Goal: Task Accomplishment & Management: Complete application form

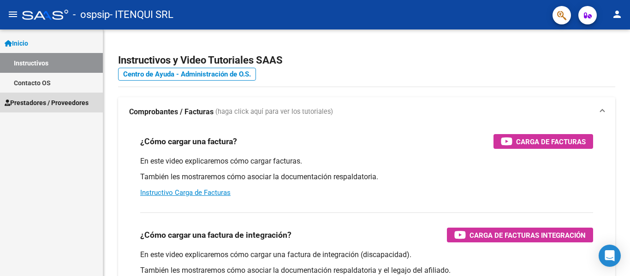
click at [43, 105] on span "Prestadores / Proveedores" at bounding box center [47, 103] width 84 height 10
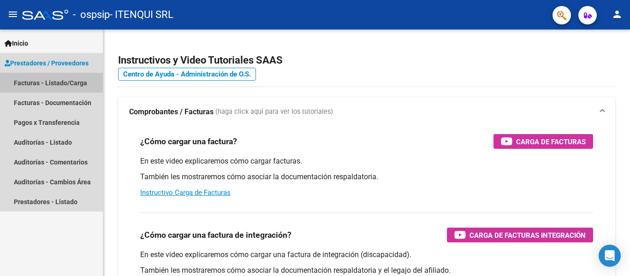
click at [36, 84] on link "Facturas - Listado/Carga" at bounding box center [51, 83] width 103 height 20
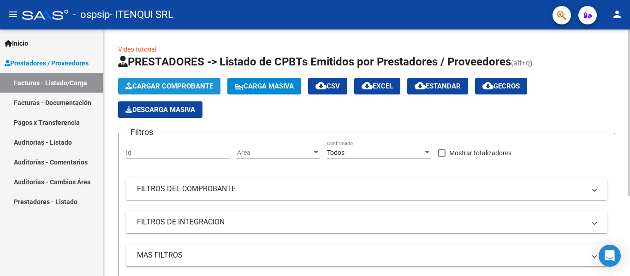
click at [162, 88] on span "Cargar Comprobante" at bounding box center [170, 86] width 88 height 8
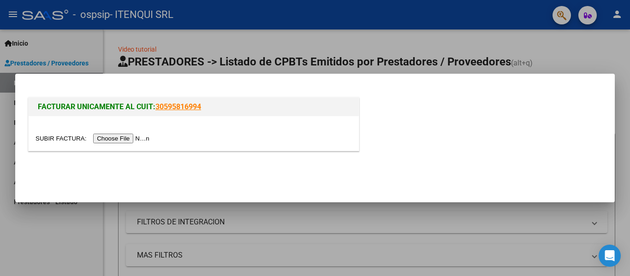
click at [131, 138] on input "file" at bounding box center [94, 139] width 117 height 10
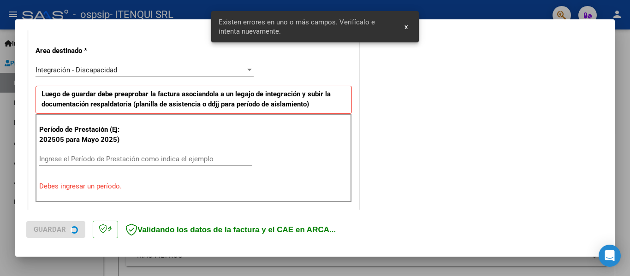
scroll to position [214, 0]
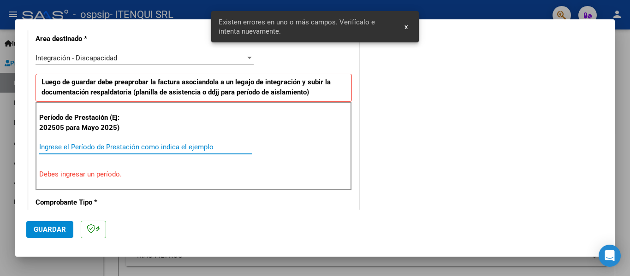
click at [116, 143] on input "Ingrese el Período de Prestación como indica el ejemplo" at bounding box center [145, 147] width 213 height 8
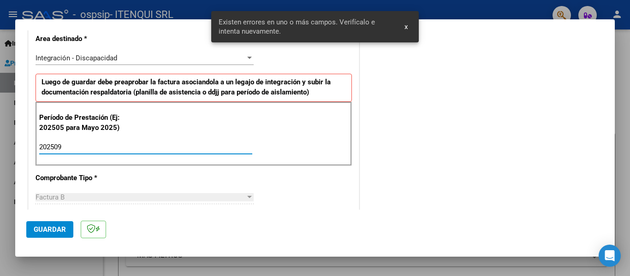
type input "202509"
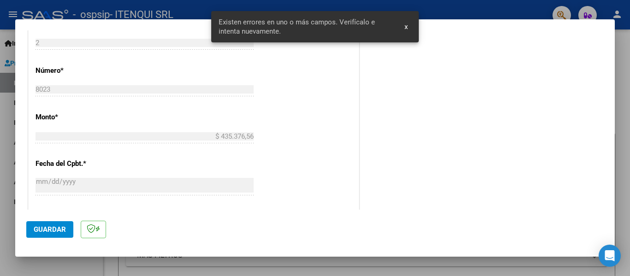
scroll to position [560, 0]
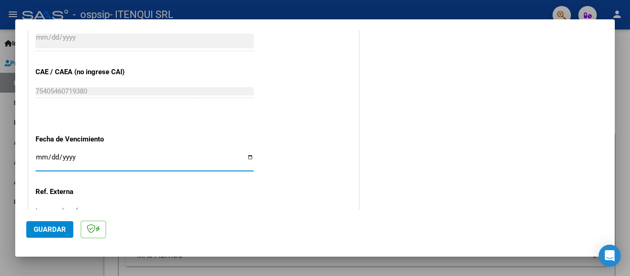
click at [248, 155] on input "Ingresar la fecha" at bounding box center [145, 161] width 218 height 15
type input "2025-10-13"
click at [56, 226] on span "Guardar" at bounding box center [50, 230] width 32 height 8
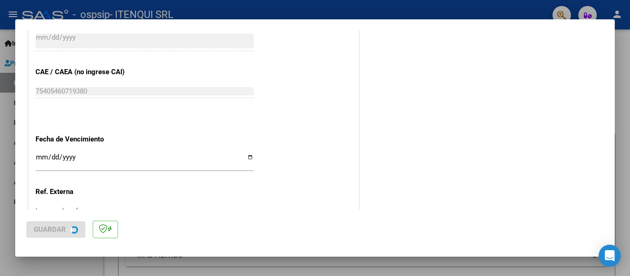
scroll to position [0, 0]
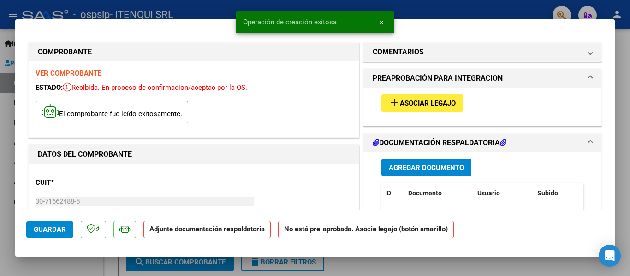
click at [400, 99] on span "Asociar Legajo" at bounding box center [428, 103] width 56 height 8
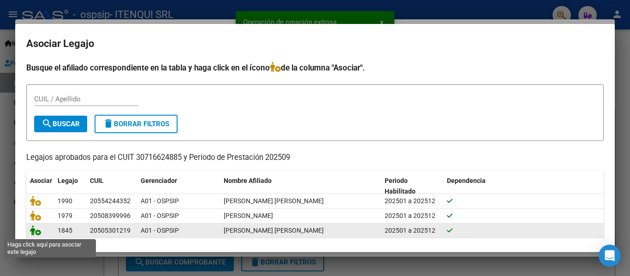
click at [40, 231] on icon at bounding box center [35, 231] width 11 height 10
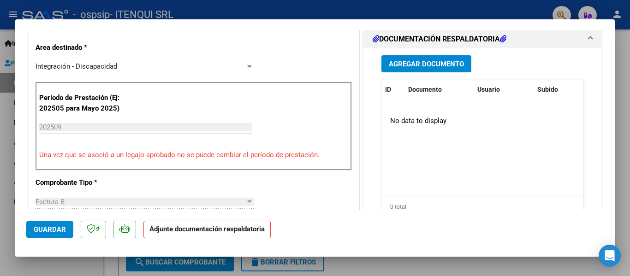
scroll to position [225, 0]
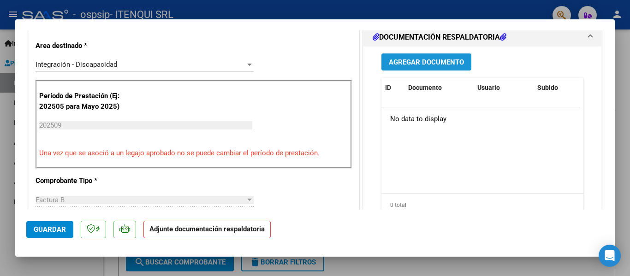
click at [428, 64] on span "Agregar Documento" at bounding box center [426, 62] width 75 height 8
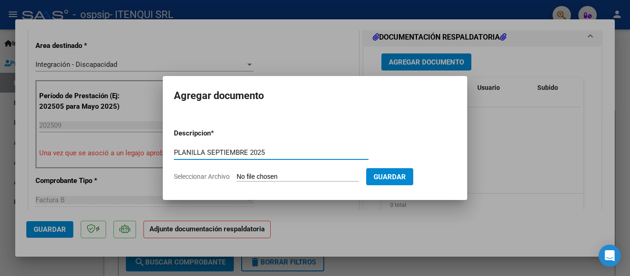
type input "PLANILLA SEPTIEMBRE 2025"
click at [295, 176] on input "Seleccionar Archivo" at bounding box center [298, 177] width 122 height 9
type input "C:\fakepath\PLANILLA REHAB [DATE].pdf"
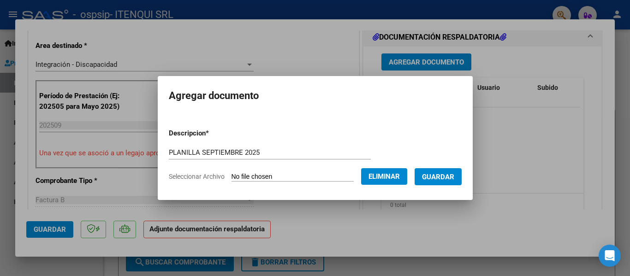
click at [439, 175] on span "Guardar" at bounding box center [438, 177] width 32 height 8
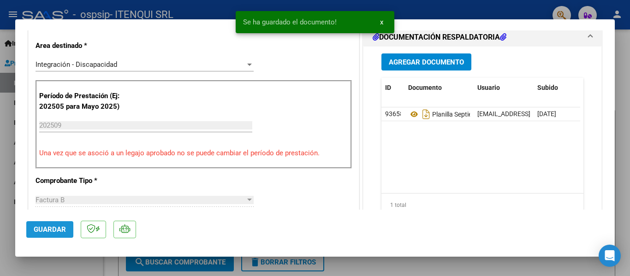
click at [51, 228] on span "Guardar" at bounding box center [50, 230] width 32 height 8
click at [68, 268] on div at bounding box center [315, 138] width 630 height 276
type input "$ 0,00"
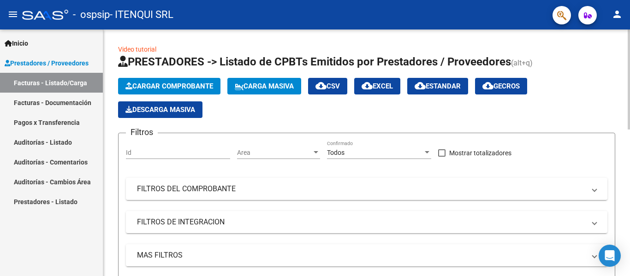
click at [200, 86] on span "Cargar Comprobante" at bounding box center [170, 86] width 88 height 8
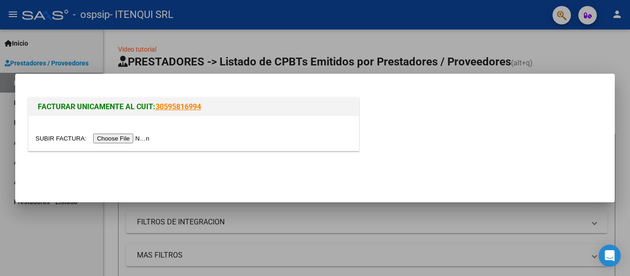
click at [129, 139] on input "file" at bounding box center [94, 139] width 117 height 10
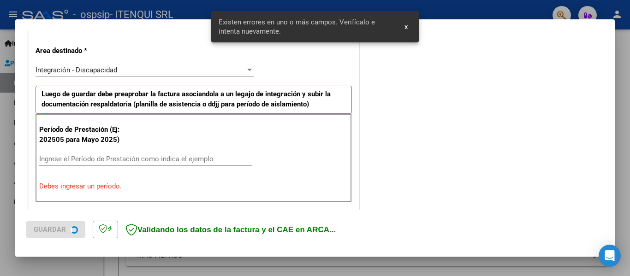
scroll to position [214, 0]
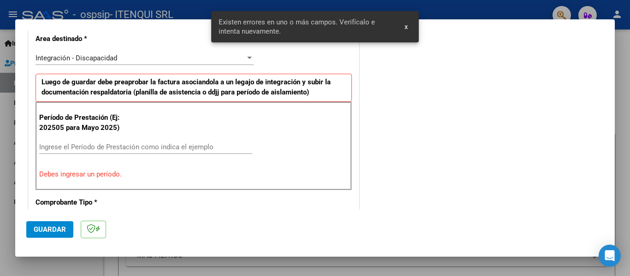
click at [94, 146] on input "Ingrese el Período de Prestación como indica el ejemplo" at bounding box center [145, 147] width 213 height 8
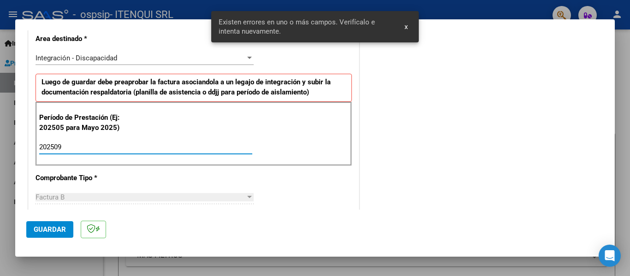
type input "202509"
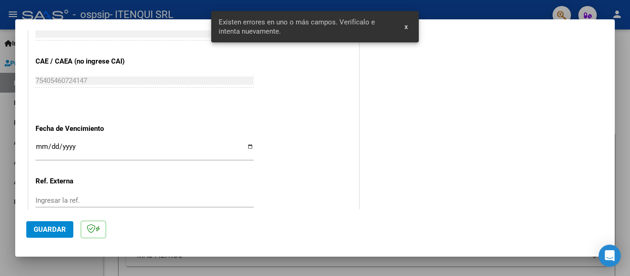
scroll to position [570, 0]
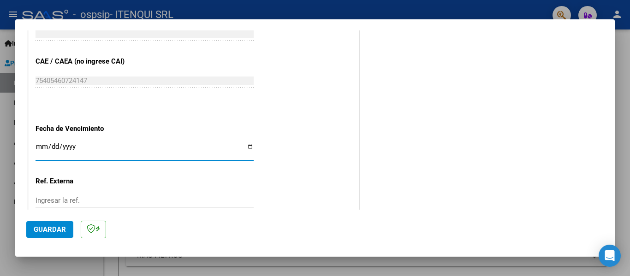
click at [247, 147] on input "Ingresar la fecha" at bounding box center [145, 150] width 218 height 15
type input "2025-10-13"
click at [46, 228] on span "Guardar" at bounding box center [50, 230] width 32 height 8
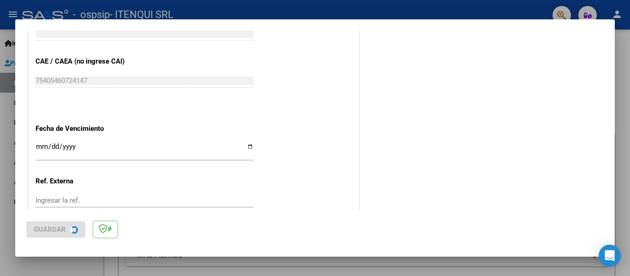
scroll to position [0, 0]
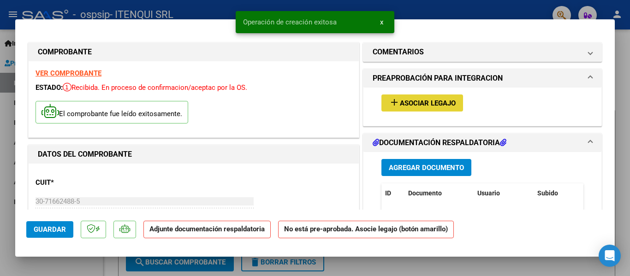
click at [402, 106] on span "Asociar Legajo" at bounding box center [428, 103] width 56 height 8
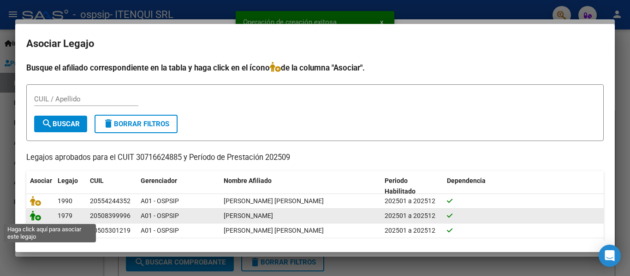
click at [37, 214] on icon at bounding box center [35, 216] width 11 height 10
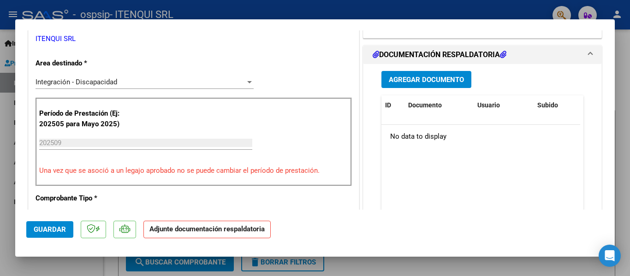
scroll to position [210, 0]
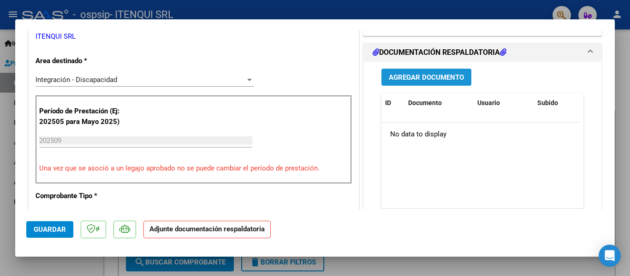
click at [407, 78] on span "Agregar Documento" at bounding box center [426, 77] width 75 height 8
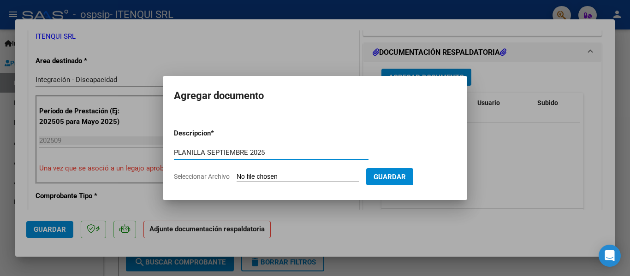
type input "PLANILLA SEPTIEMBRE 2025"
click at [318, 176] on input "Seleccionar Archivo" at bounding box center [298, 177] width 122 height 9
type input "C:\fakepath\PLANILLA REHAB [DATE].pdf"
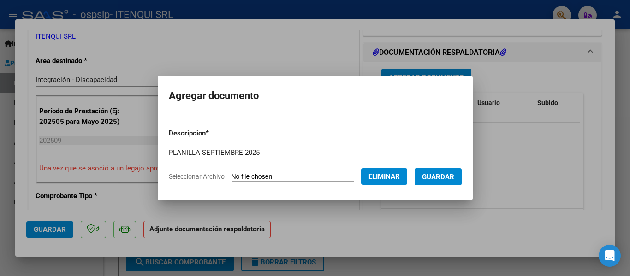
click at [444, 177] on span "Guardar" at bounding box center [438, 177] width 32 height 8
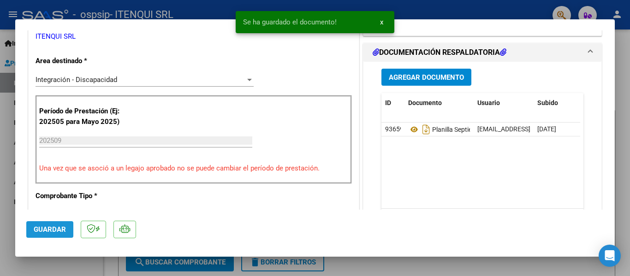
click at [42, 233] on span "Guardar" at bounding box center [50, 230] width 32 height 8
click at [68, 274] on div at bounding box center [315, 138] width 630 height 276
type input "$ 0,00"
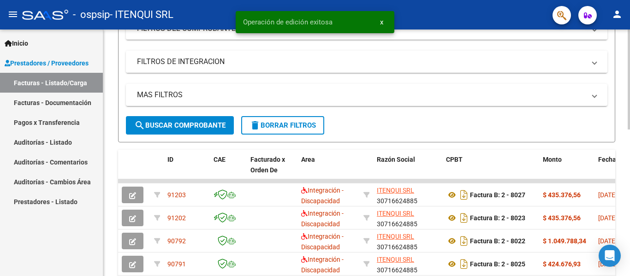
scroll to position [160, 0]
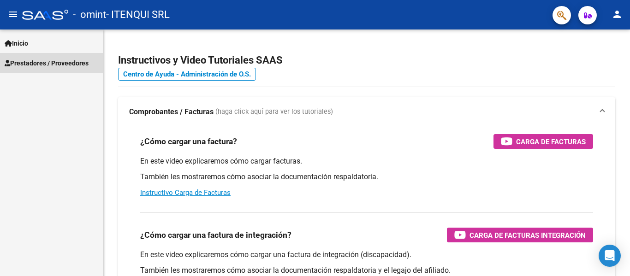
click at [15, 71] on link "Prestadores / Proveedores" at bounding box center [51, 63] width 103 height 20
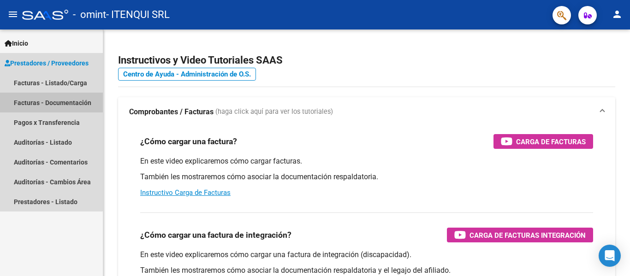
click at [15, 100] on link "Facturas - Documentación" at bounding box center [51, 103] width 103 height 20
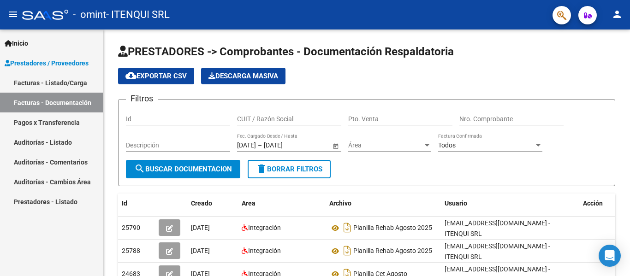
click at [46, 83] on link "Facturas - Listado/Carga" at bounding box center [51, 83] width 103 height 20
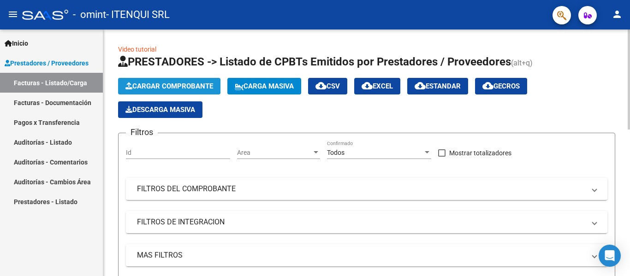
click at [149, 86] on span "Cargar Comprobante" at bounding box center [170, 86] width 88 height 8
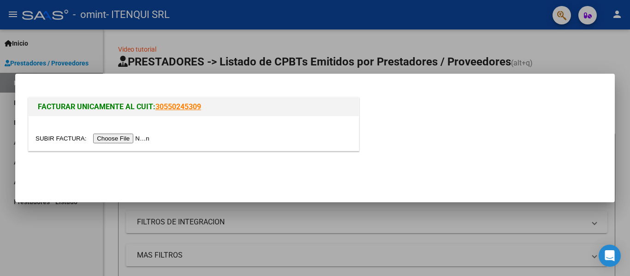
click at [123, 137] on input "file" at bounding box center [94, 139] width 117 height 10
click at [357, 246] on div at bounding box center [315, 138] width 630 height 276
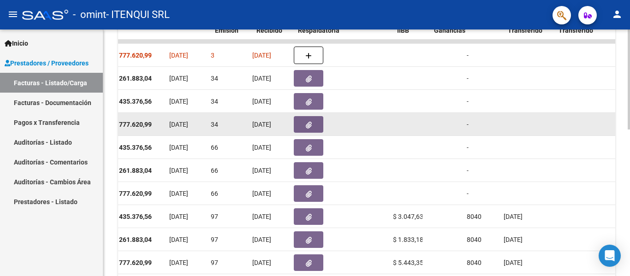
scroll to position [0, 325]
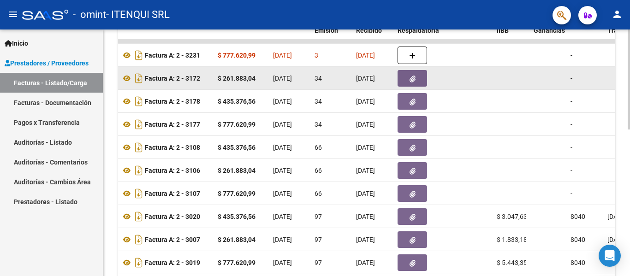
click at [409, 78] on button "button" at bounding box center [413, 78] width 30 height 17
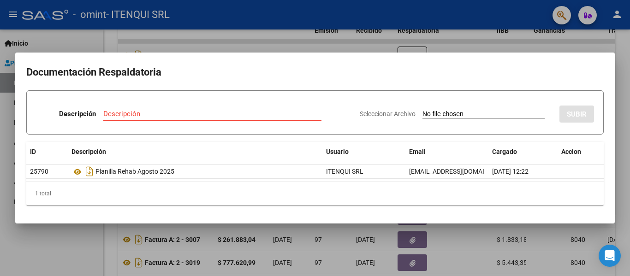
click at [372, 38] on div at bounding box center [315, 138] width 630 height 276
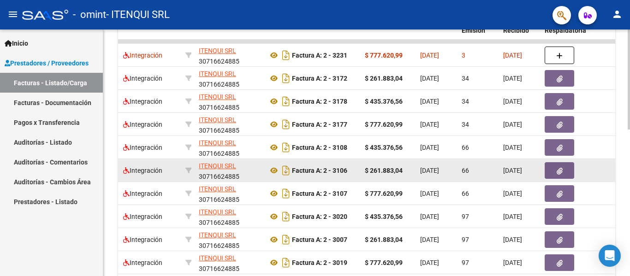
scroll to position [0, 178]
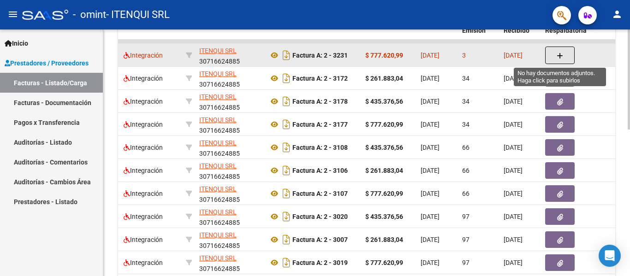
click at [566, 57] on button "button" at bounding box center [560, 56] width 30 height 18
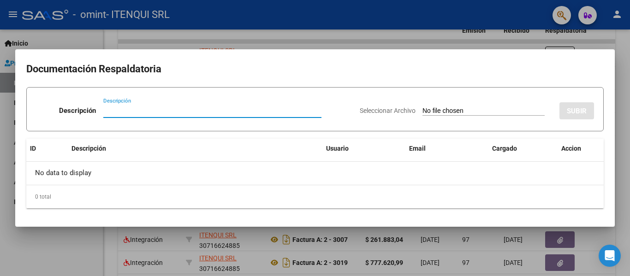
click at [439, 38] on div at bounding box center [315, 138] width 630 height 276
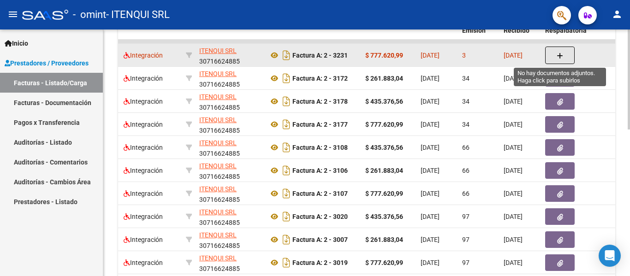
click at [561, 57] on icon "button" at bounding box center [560, 56] width 6 height 7
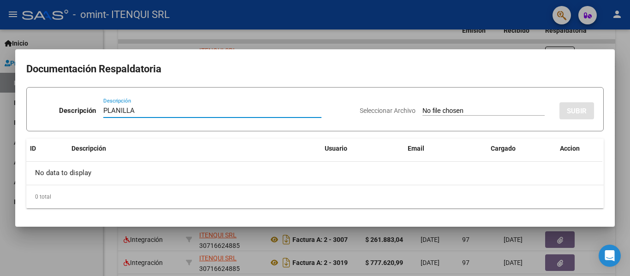
type input "PLANILLA"
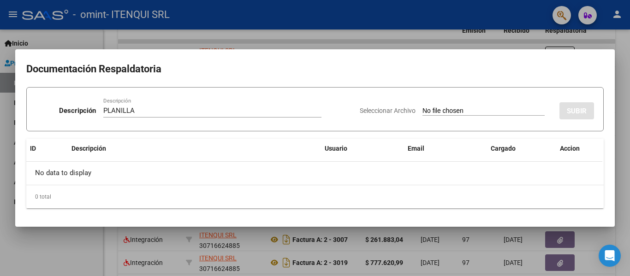
click at [431, 113] on input "Seleccionar Archivo" at bounding box center [484, 111] width 122 height 9
type input "C:\fakepath\PLANILLA CET [DATE].pdf"
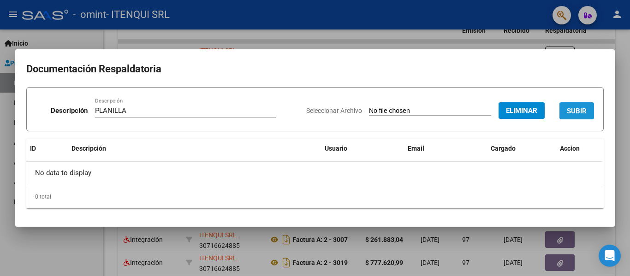
click at [577, 111] on span "SUBIR" at bounding box center [577, 111] width 20 height 8
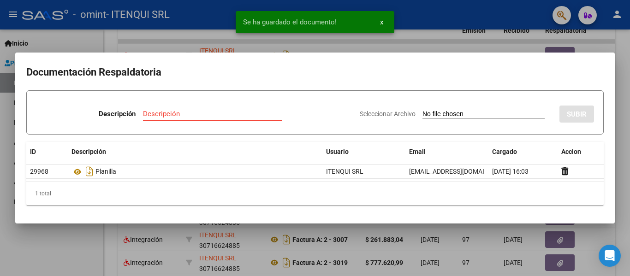
click at [444, 242] on div at bounding box center [315, 138] width 630 height 276
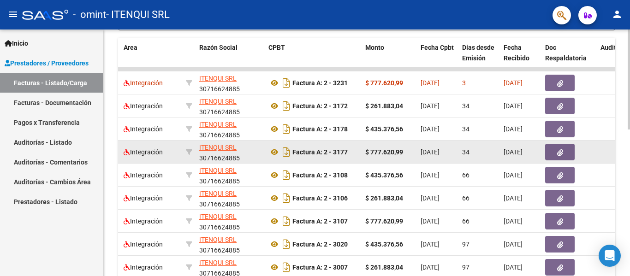
scroll to position [272, 0]
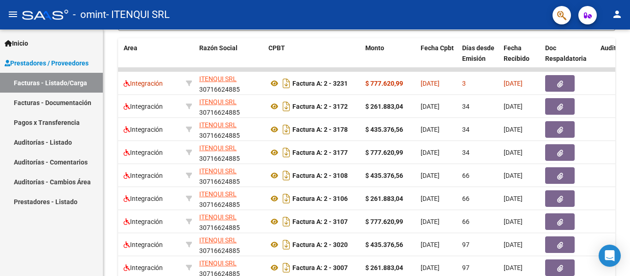
click at [74, 104] on link "Facturas - Documentación" at bounding box center [51, 103] width 103 height 20
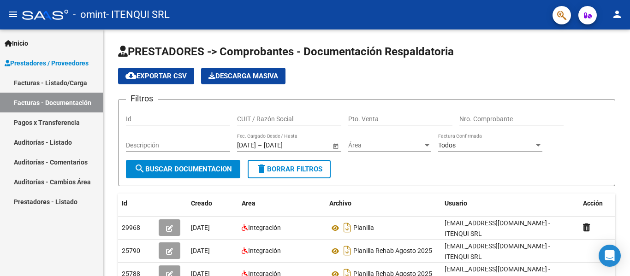
click at [45, 81] on link "Facturas - Listado/Carga" at bounding box center [51, 83] width 103 height 20
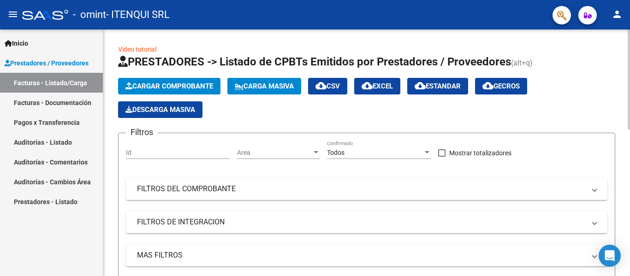
click at [143, 87] on span "Cargar Comprobante" at bounding box center [170, 86] width 88 height 8
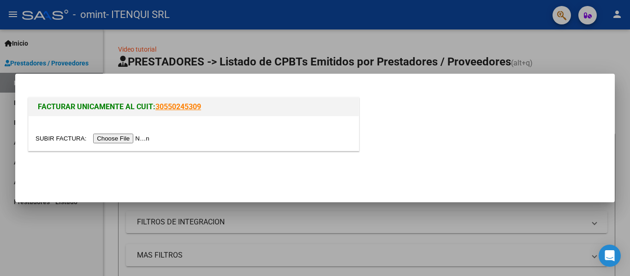
click at [126, 141] on input "file" at bounding box center [94, 139] width 117 height 10
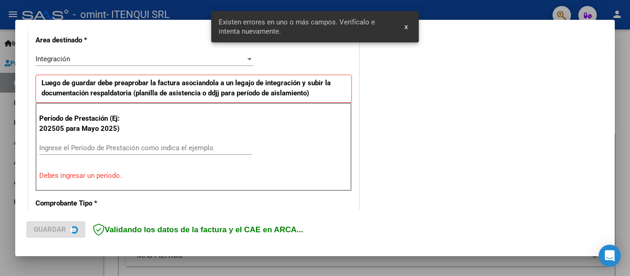
scroll to position [214, 0]
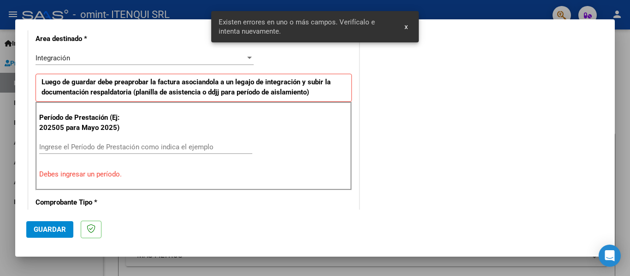
click at [120, 147] on input "Ingrese el Período de Prestación como indica el ejemplo" at bounding box center [145, 147] width 213 height 8
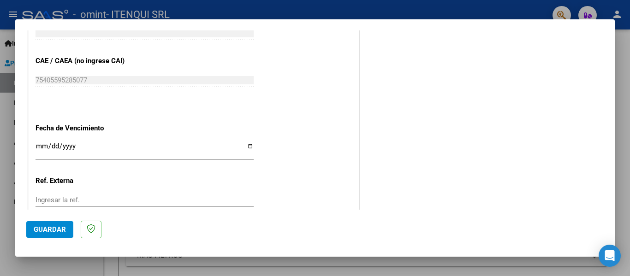
scroll to position [571, 0]
type input "202509"
click at [246, 147] on input "Ingresar la fecha" at bounding box center [145, 149] width 218 height 15
type input "[DATE]"
click at [54, 228] on span "Guardar" at bounding box center [50, 230] width 32 height 8
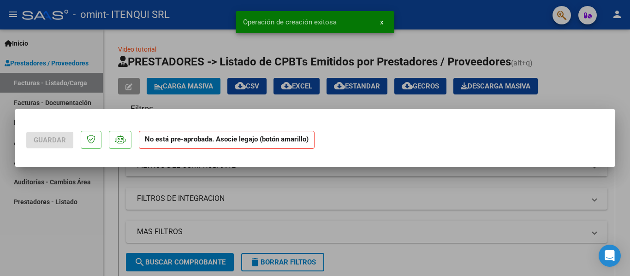
scroll to position [0, 0]
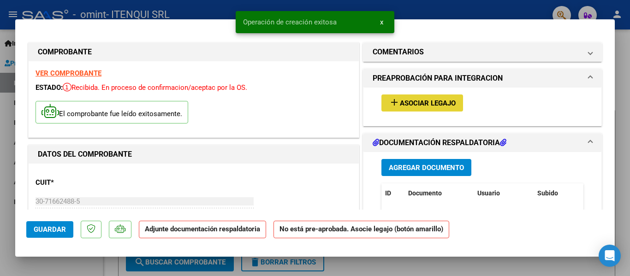
click at [439, 104] on span "Asociar Legajo" at bounding box center [428, 103] width 56 height 8
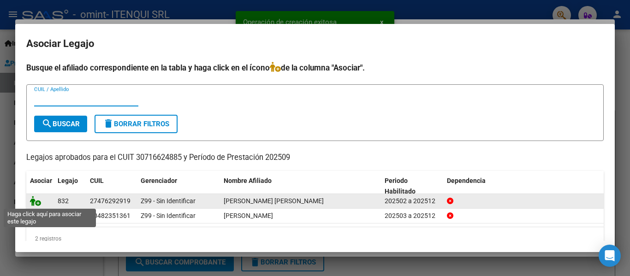
click at [35, 201] on icon at bounding box center [35, 201] width 11 height 10
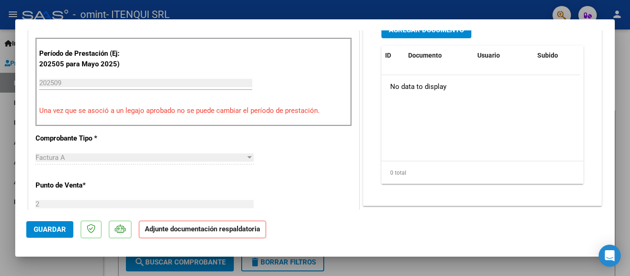
scroll to position [187, 0]
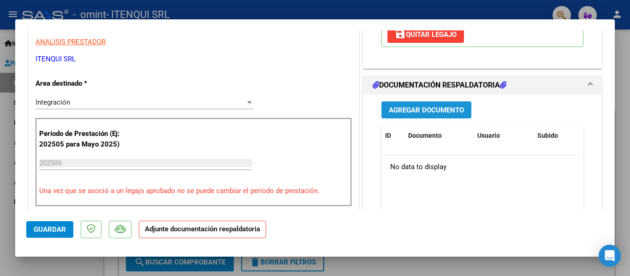
click at [421, 108] on span "Agregar Documento" at bounding box center [426, 110] width 75 height 8
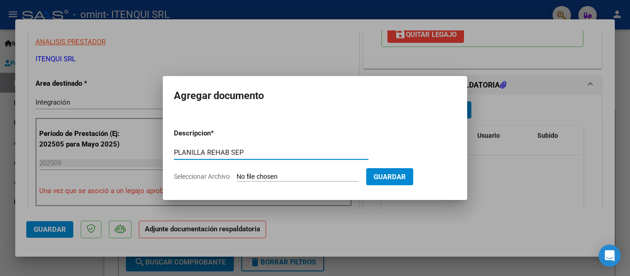
type input "PLANILLA REHAB SEP"
click at [270, 173] on input "Seleccionar Archivo" at bounding box center [298, 177] width 122 height 9
type input "C:\fakepath\PLANILLA REHAB [DATE].pdf"
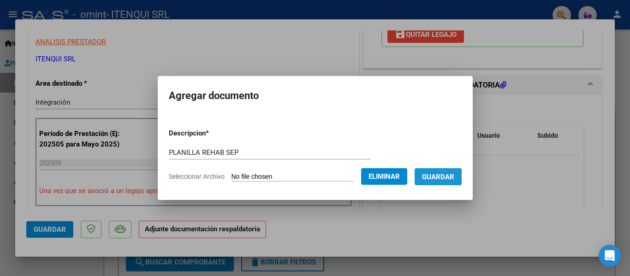
click at [442, 179] on span "Guardar" at bounding box center [438, 177] width 32 height 8
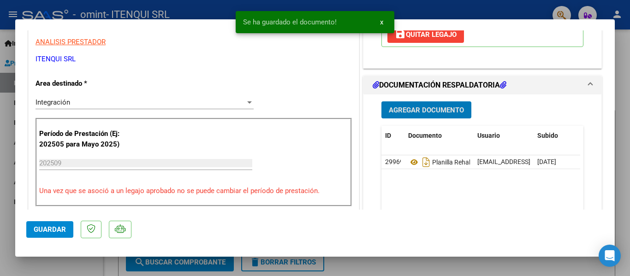
click at [34, 231] on span "Guardar" at bounding box center [50, 230] width 32 height 8
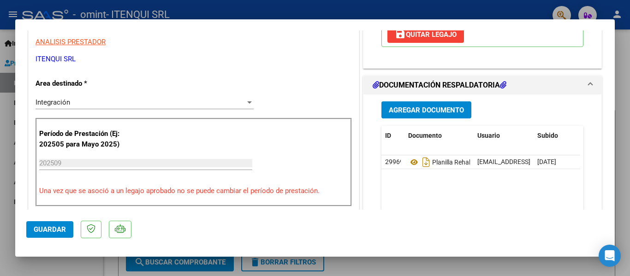
click at [52, 263] on div at bounding box center [315, 138] width 630 height 276
type input "$ 0,00"
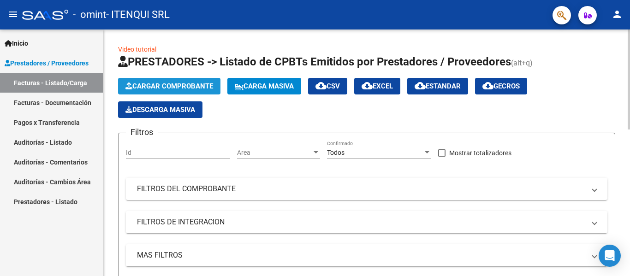
click at [153, 88] on span "Cargar Comprobante" at bounding box center [170, 86] width 88 height 8
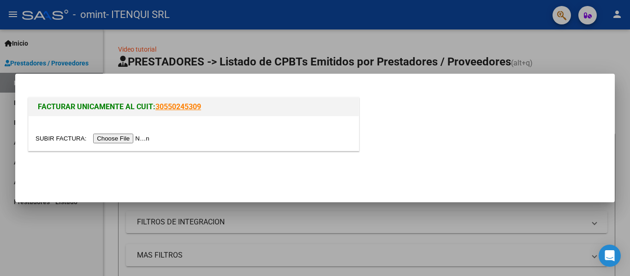
click at [131, 137] on input "file" at bounding box center [94, 139] width 117 height 10
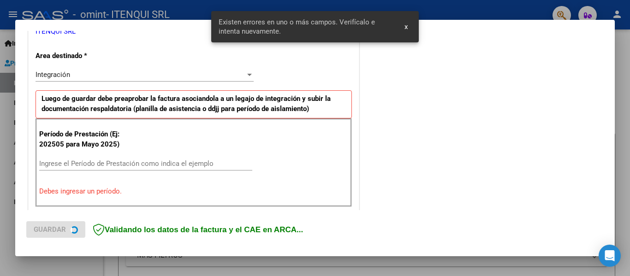
scroll to position [214, 0]
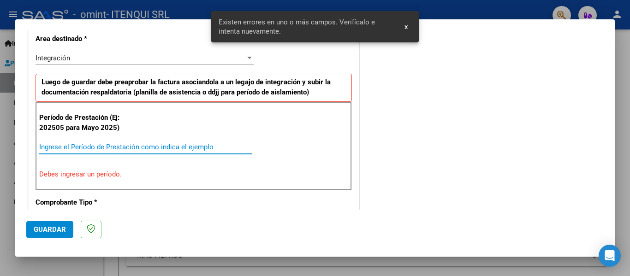
click at [116, 145] on input "Ingrese el Período de Prestación como indica el ejemplo" at bounding box center [145, 147] width 213 height 8
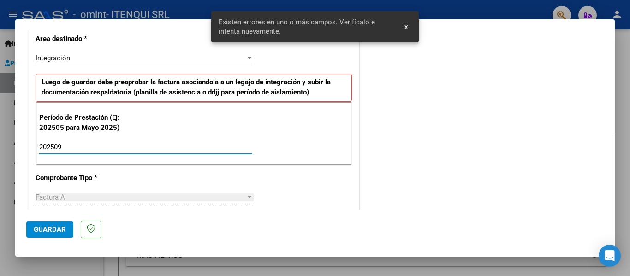
type input "202509"
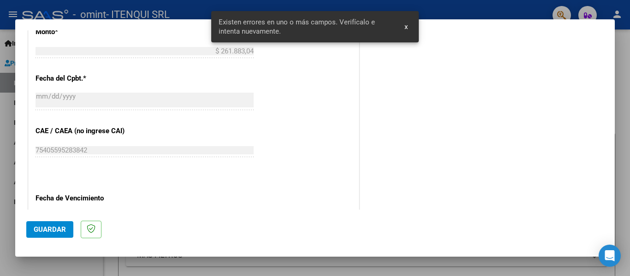
scroll to position [633, 0]
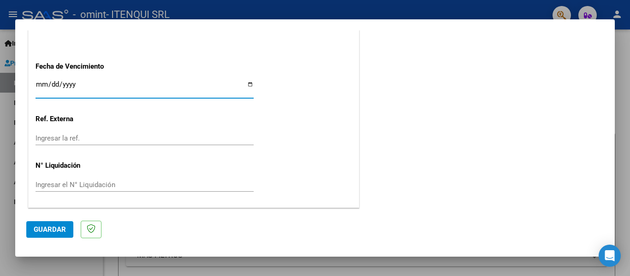
click at [249, 84] on input "Ingresar la fecha" at bounding box center [145, 88] width 218 height 15
type input "[DATE]"
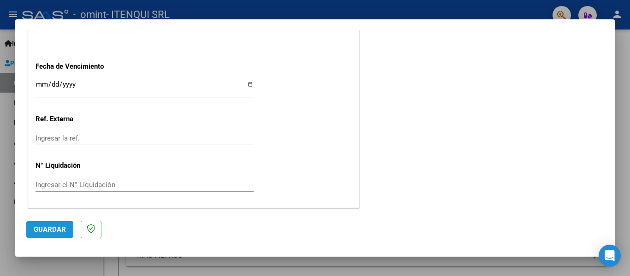
click at [46, 229] on span "Guardar" at bounding box center [50, 230] width 32 height 8
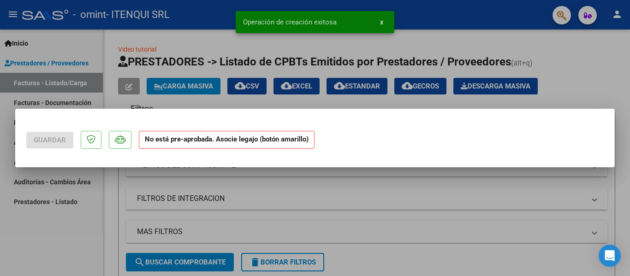
scroll to position [0, 0]
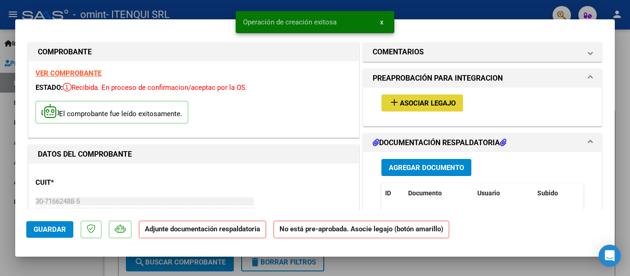
click at [413, 108] on span "Asociar Legajo" at bounding box center [428, 103] width 56 height 8
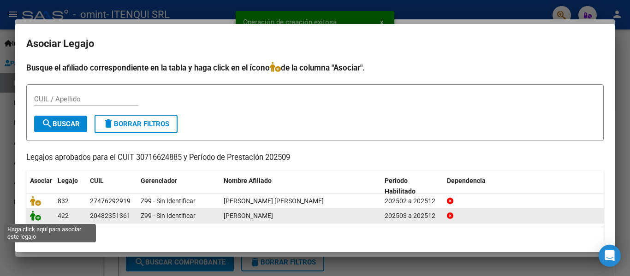
click at [37, 217] on icon at bounding box center [35, 216] width 11 height 10
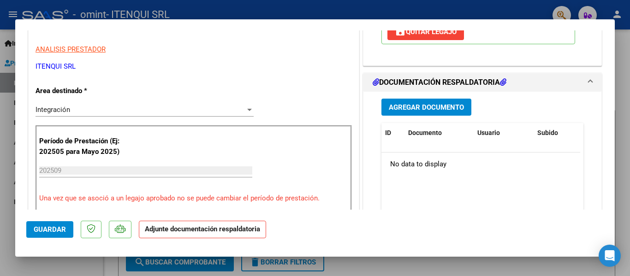
scroll to position [181, 0]
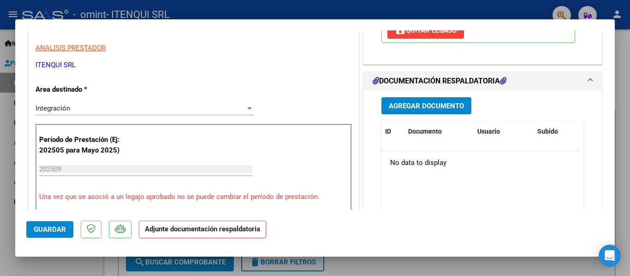
click at [412, 112] on button "Agregar Documento" at bounding box center [427, 105] width 90 height 17
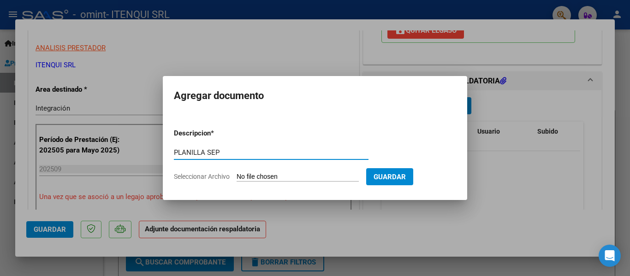
type input "PLANILLA SEP"
click at [319, 179] on input "Seleccionar Archivo" at bounding box center [298, 177] width 122 height 9
type input "C:\fakepath\PLANILLA SEPTIEMBRE 2025.pdf"
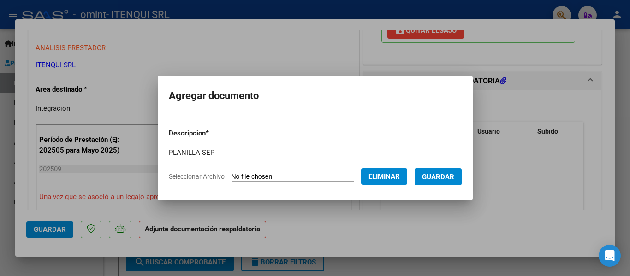
click at [454, 180] on span "Guardar" at bounding box center [438, 177] width 32 height 8
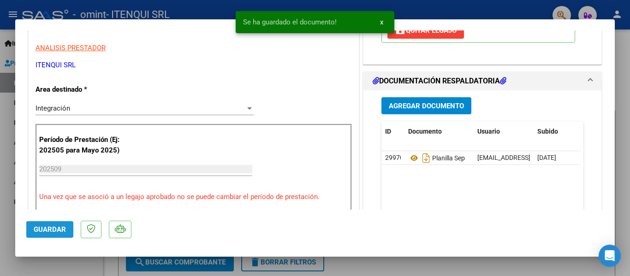
click at [53, 228] on span "Guardar" at bounding box center [50, 230] width 32 height 8
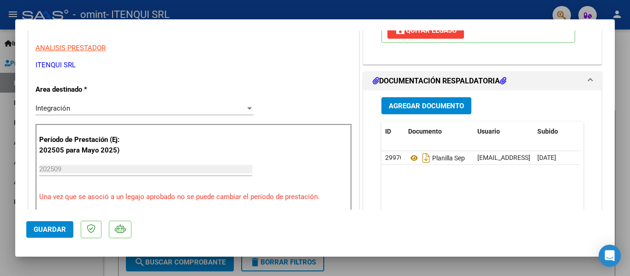
click at [50, 261] on div at bounding box center [315, 138] width 630 height 276
type input "$ 0,00"
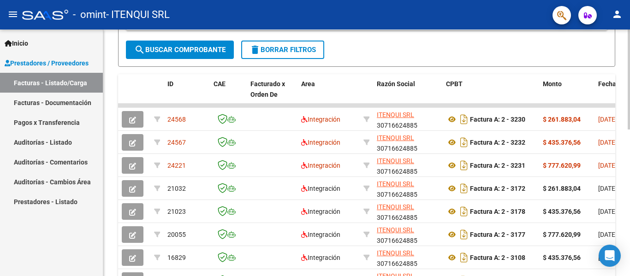
scroll to position [236, 0]
